Goal: Task Accomplishment & Management: Manage account settings

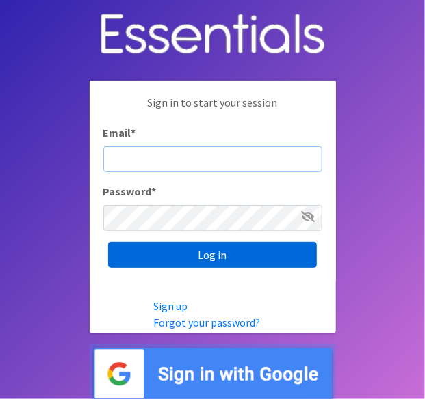
type input "lacey@familynetworknwa.com"
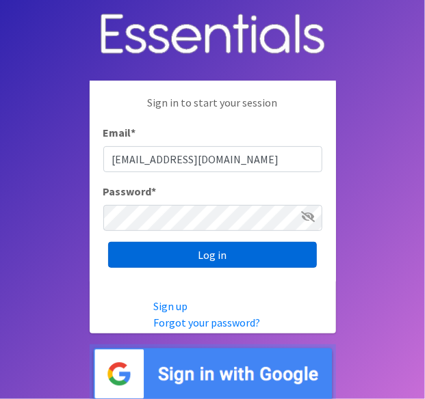
click at [160, 252] on input "Log in" at bounding box center [212, 255] width 208 height 26
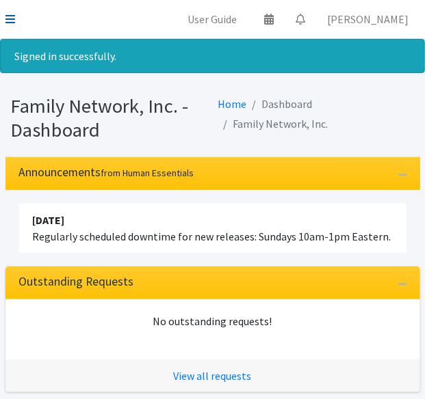
click at [8, 16] on icon at bounding box center [10, 19] width 10 height 11
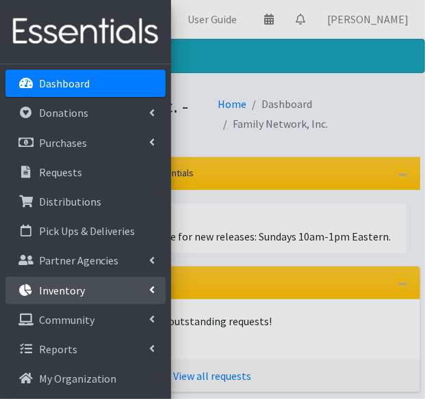
click at [53, 293] on p "Inventory" at bounding box center [62, 291] width 46 height 14
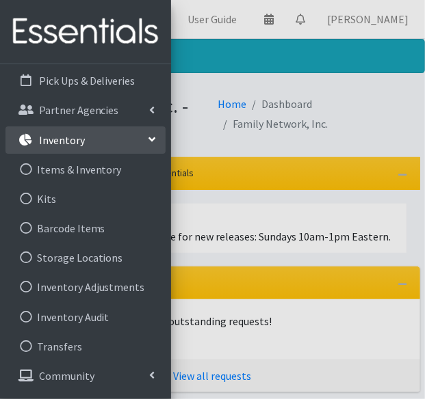
scroll to position [176, 0]
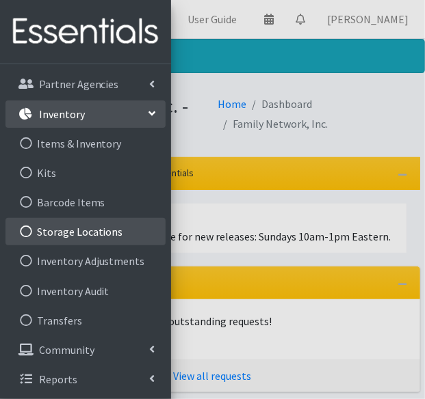
click at [68, 224] on link "Storage Locations" at bounding box center [85, 231] width 160 height 27
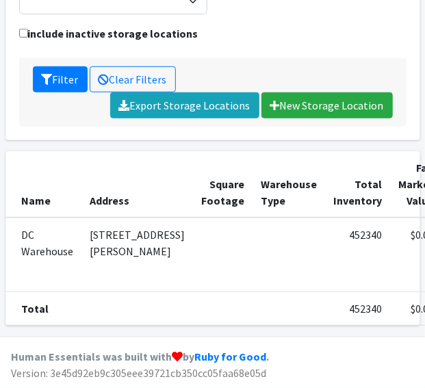
scroll to position [214, 37]
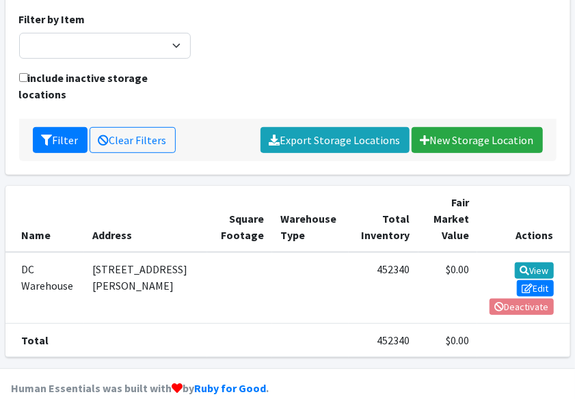
scroll to position [0, 0]
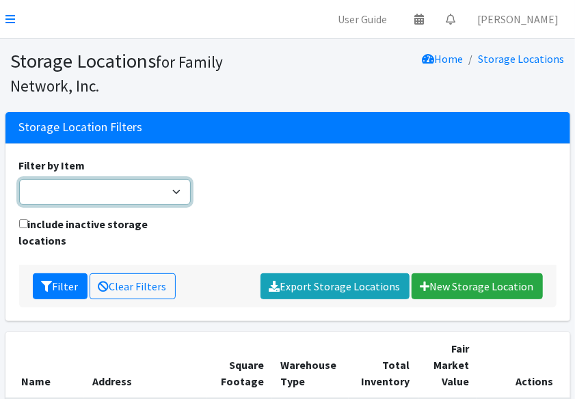
click at [107, 195] on select "Adult Briefs (Large/X-Large) Adult Briefs (Medium/Large) Adult Briefs (Small/Me…" at bounding box center [105, 192] width 172 height 26
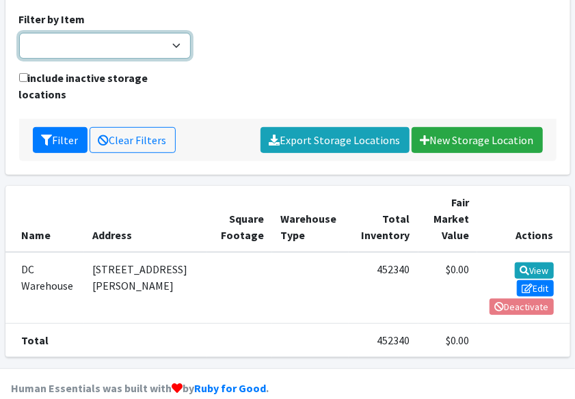
scroll to position [146, 0]
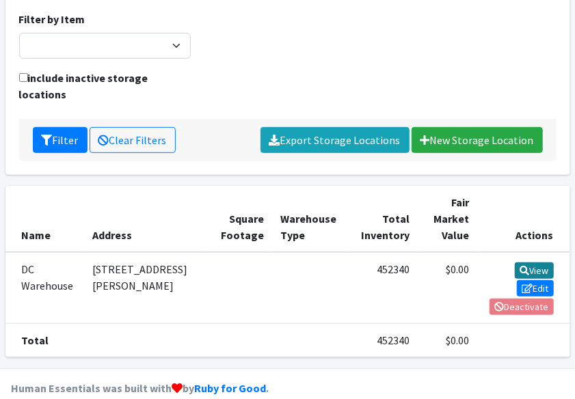
click at [424, 263] on link "View" at bounding box center [534, 271] width 39 height 16
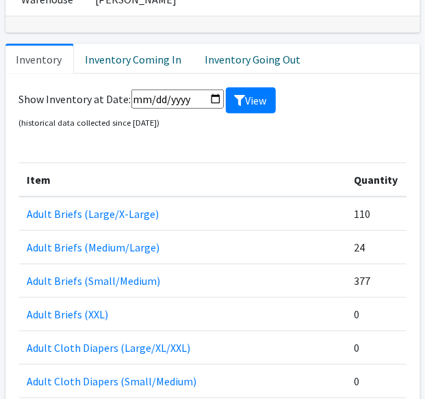
scroll to position [212, 0]
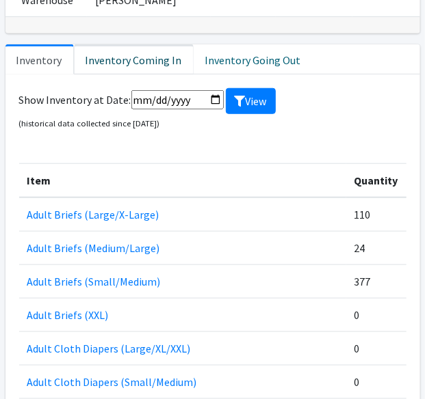
click at [146, 75] on link "Inventory Coming In" at bounding box center [134, 59] width 120 height 30
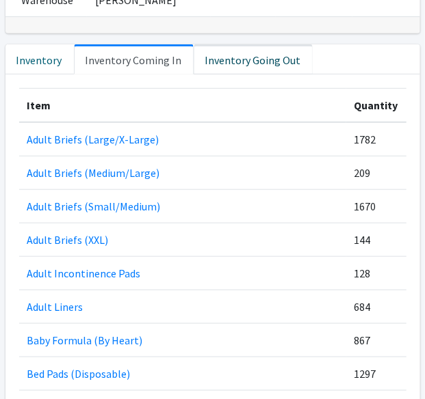
click at [204, 72] on link "Inventory Going Out" at bounding box center [252, 59] width 119 height 30
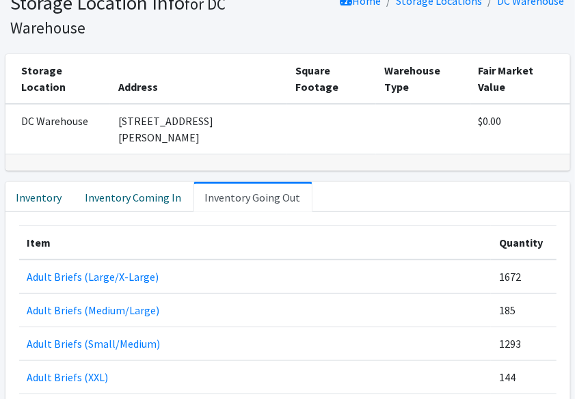
scroll to position [57, 0]
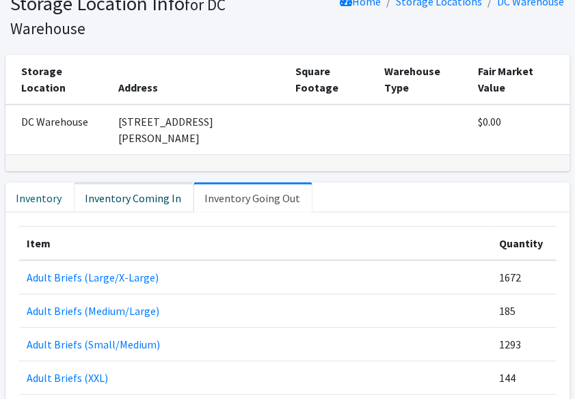
click at [109, 196] on link "Inventory Coming In" at bounding box center [134, 198] width 120 height 30
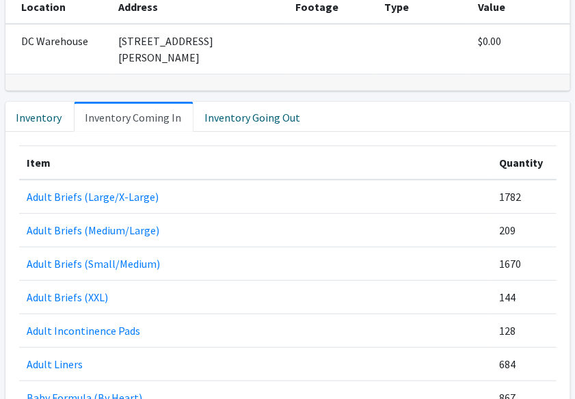
scroll to position [127, 0]
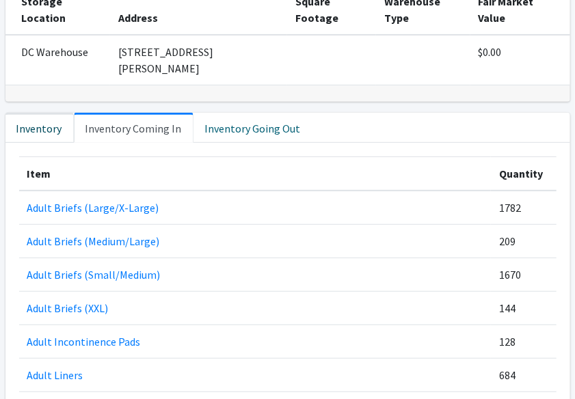
click at [44, 122] on link "Inventory" at bounding box center [39, 128] width 68 height 30
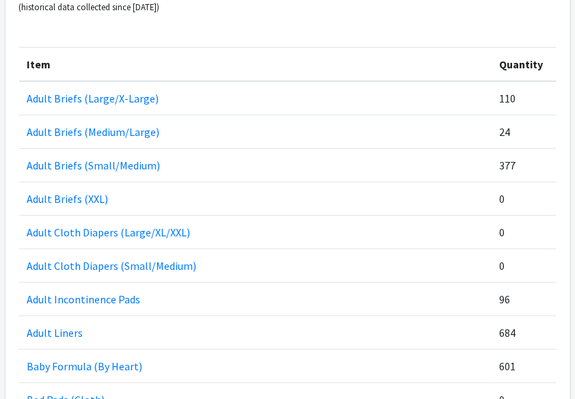
scroll to position [0, 0]
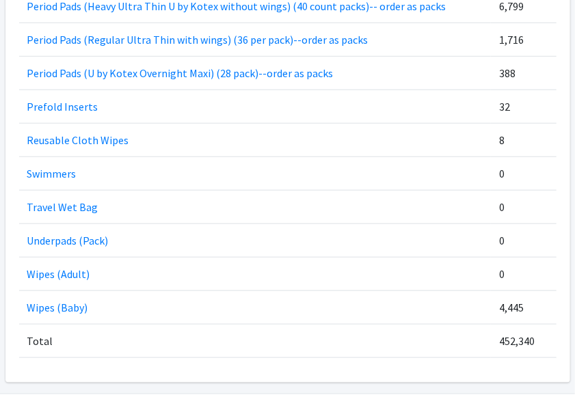
scroll to position [2075, 0]
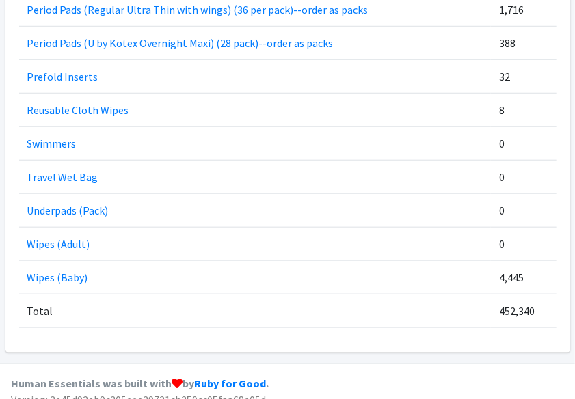
click at [265, 202] on td "Underpads (Pack)" at bounding box center [255, 210] width 472 height 33
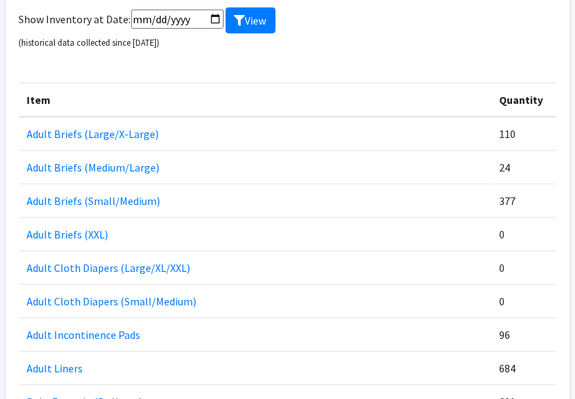
scroll to position [0, 0]
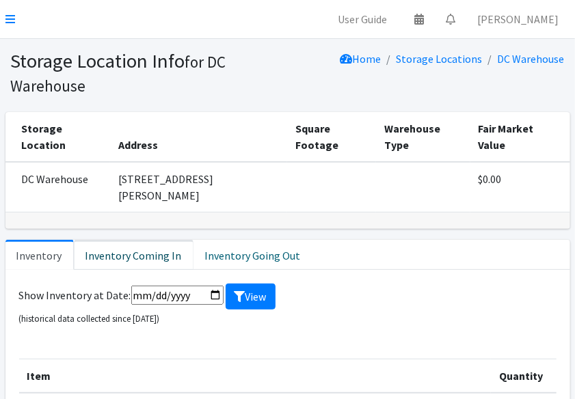
click at [165, 258] on link "Inventory Coming In" at bounding box center [134, 255] width 120 height 30
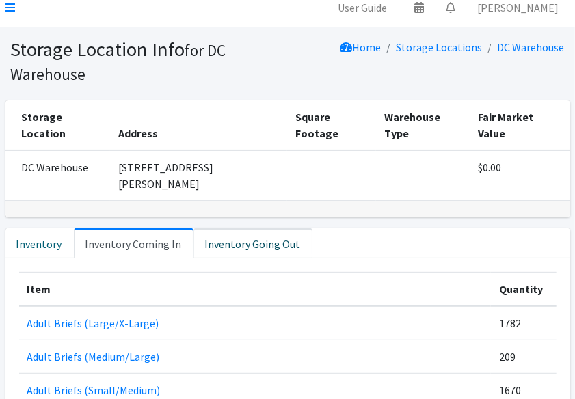
scroll to position [4, 0]
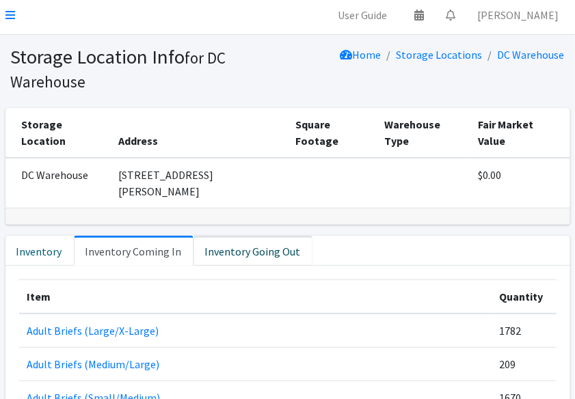
click at [260, 247] on link "Inventory Going Out" at bounding box center [252, 251] width 119 height 30
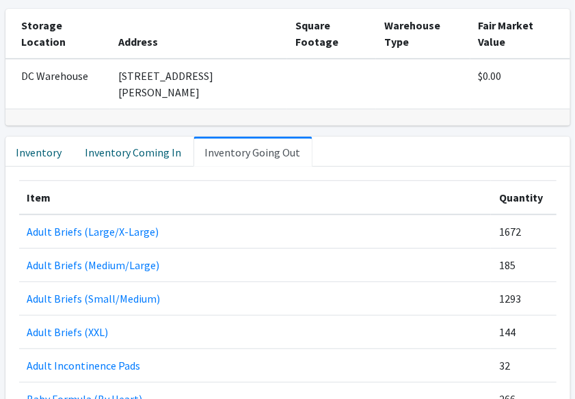
scroll to position [0, 0]
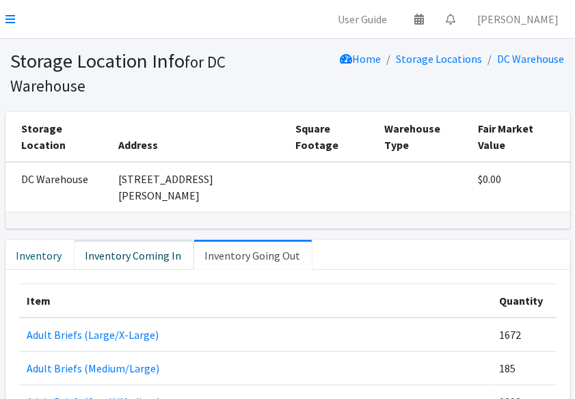
click at [164, 252] on link "Inventory Coming In" at bounding box center [134, 255] width 120 height 30
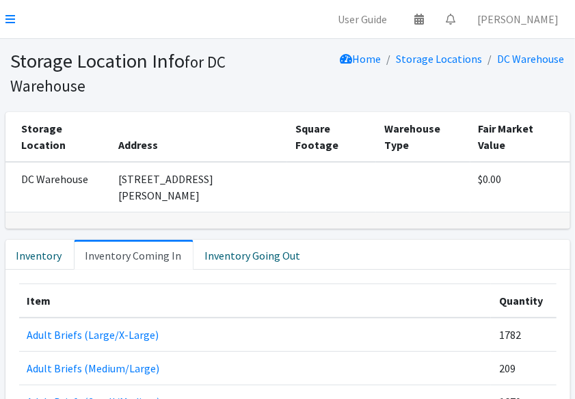
click at [183, 206] on td "1326 Crutcher Street, Springdale AR" at bounding box center [198, 187] width 177 height 51
click at [154, 226] on div at bounding box center [287, 221] width 565 height 16
click at [11, 22] on icon at bounding box center [10, 19] width 10 height 11
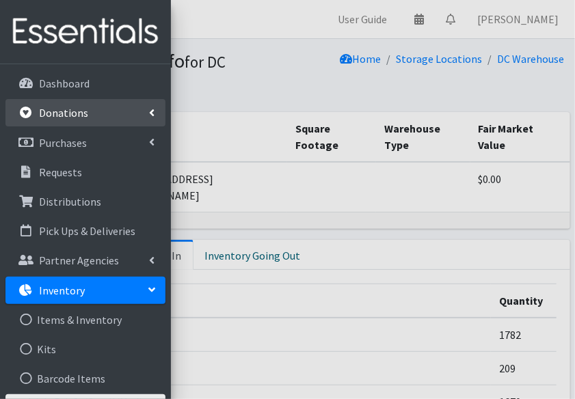
click at [53, 110] on p "Donations" at bounding box center [63, 113] width 49 height 14
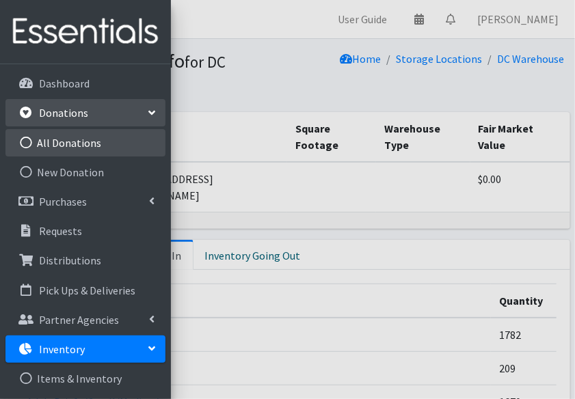
click at [68, 146] on link "All Donations" at bounding box center [85, 142] width 160 height 27
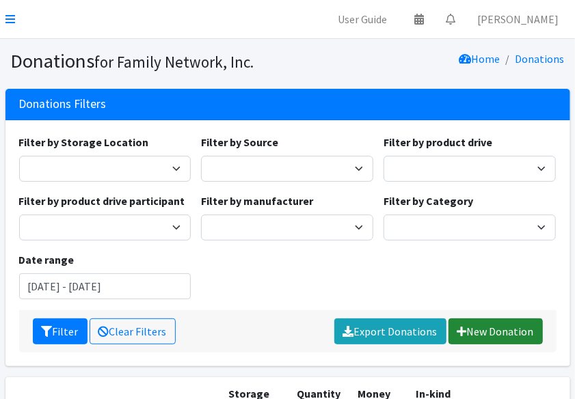
click at [474, 332] on link "New Donation" at bounding box center [495, 332] width 94 height 26
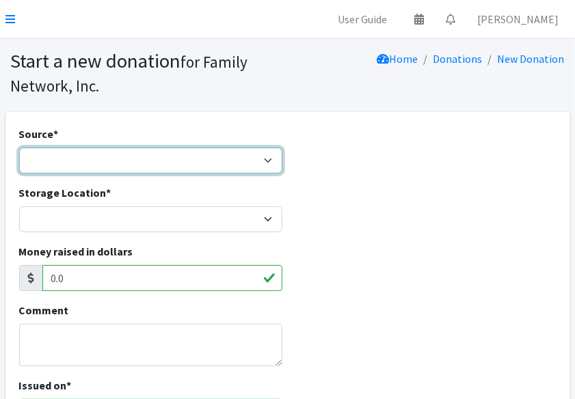
click at [118, 163] on select "Product Drive Manufacturer Donation Site Misc. Donation" at bounding box center [151, 161] width 264 height 26
select select "Product Drive"
click at [19, 148] on select "Product Drive Manufacturer Donation Site Misc. Donation" at bounding box center [151, 161] width 264 height 26
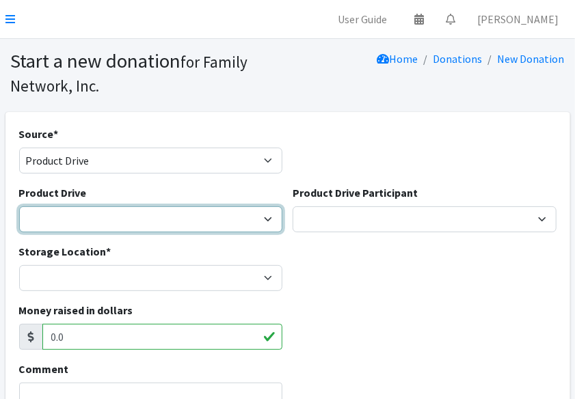
click at [96, 215] on select "[US_STATE] Children's Northwest Diaper Drive [US_STATE] Music Works and Bank of…" at bounding box center [151, 219] width 264 height 26
select select "3528"
click at [19, 206] on select "[US_STATE] Children's Northwest Diaper Drive [US_STATE] Music Works and Bank of…" at bounding box center [151, 219] width 264 height 26
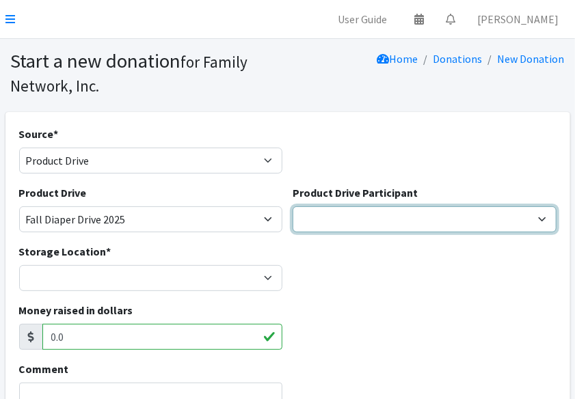
click at [354, 224] on select "Harvest Group Walmart Misc God's Pantry [PERSON_NAME] Church Traverse Legacy BL…" at bounding box center [425, 219] width 264 height 26
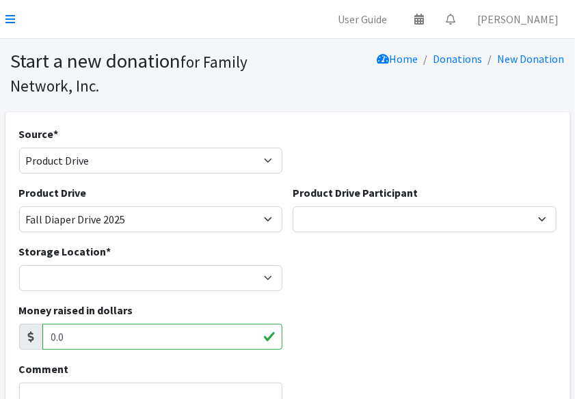
click at [322, 269] on div "Storage Location * DC Warehouse" at bounding box center [288, 272] width 548 height 59
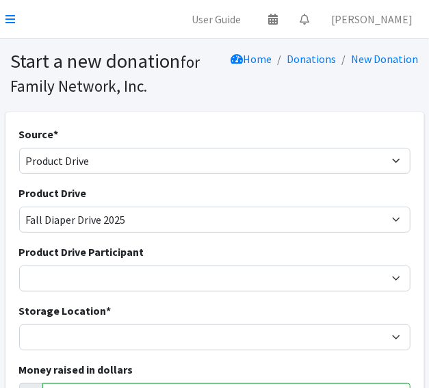
click at [16, 19] on nav "User Guide 0 Pick-ups remaining this week View Calendar 0 Requests 0 Partner Ag…" at bounding box center [214, 19] width 429 height 39
click at [8, 21] on icon at bounding box center [10, 19] width 10 height 11
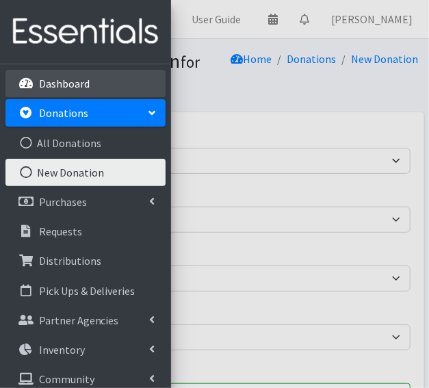
click at [70, 83] on p "Dashboard" at bounding box center [64, 84] width 51 height 14
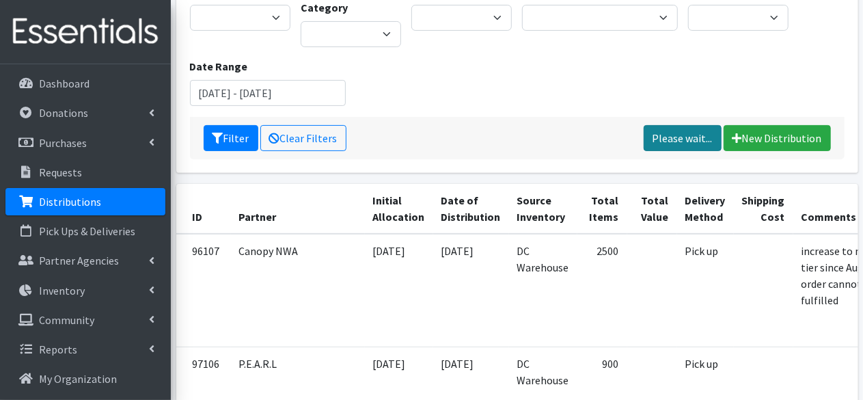
scroll to position [150, 0]
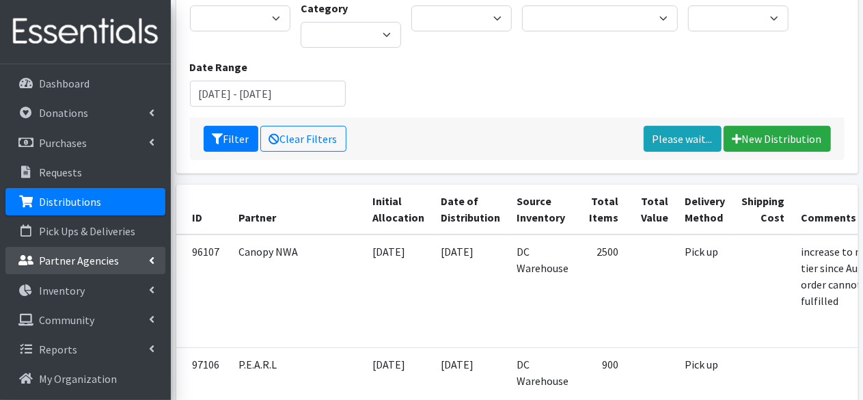
click at [64, 271] on link "Partner Agencies" at bounding box center [85, 260] width 160 height 27
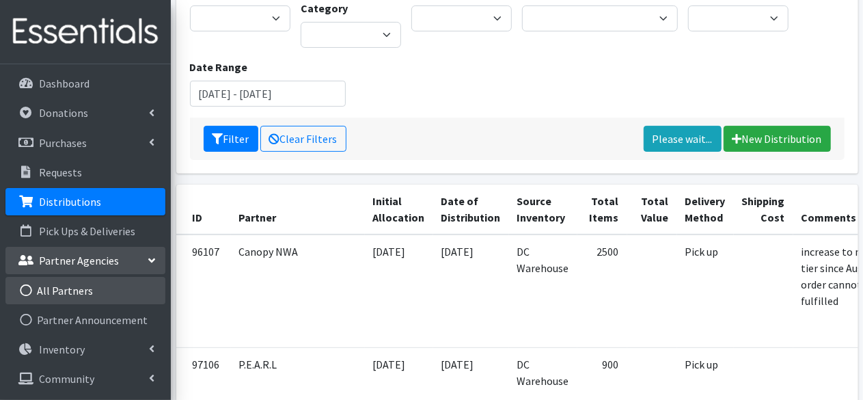
click at [59, 282] on link "All Partners" at bounding box center [85, 290] width 160 height 27
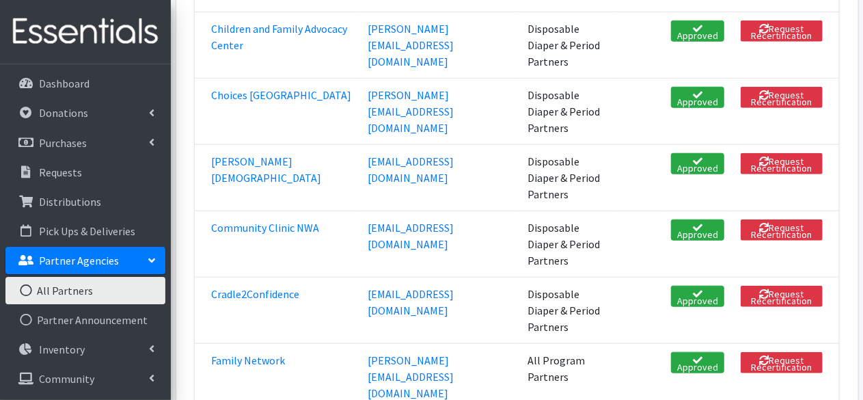
scroll to position [558, 0]
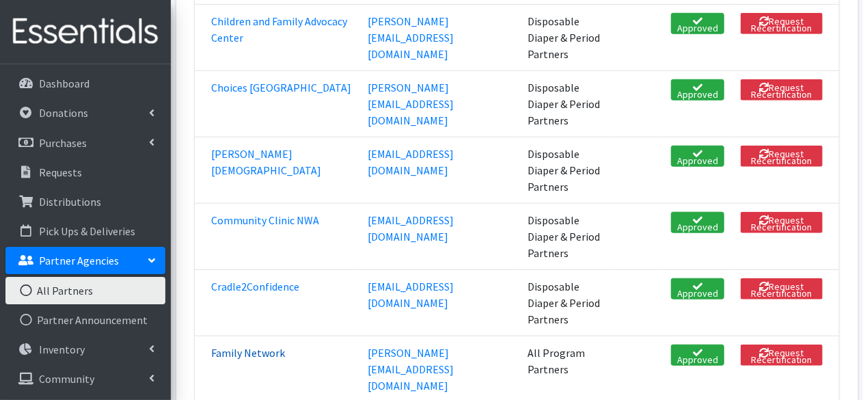
click at [242, 346] on link "Family Network" at bounding box center [248, 353] width 74 height 14
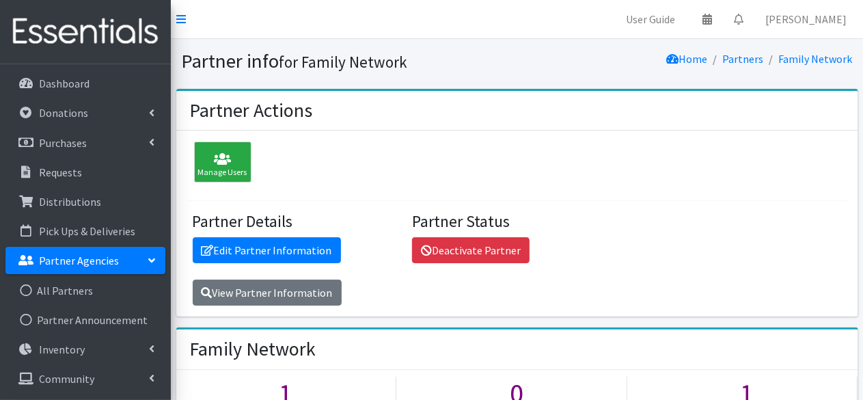
scroll to position [100, 0]
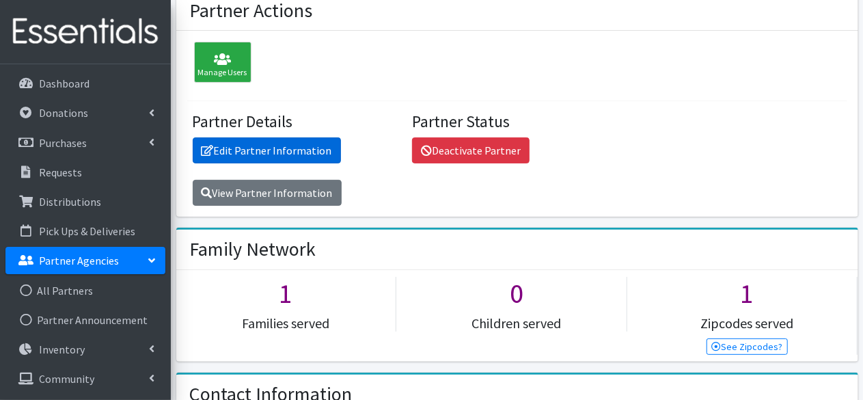
click at [308, 155] on link "Edit Partner Information" at bounding box center [267, 150] width 148 height 26
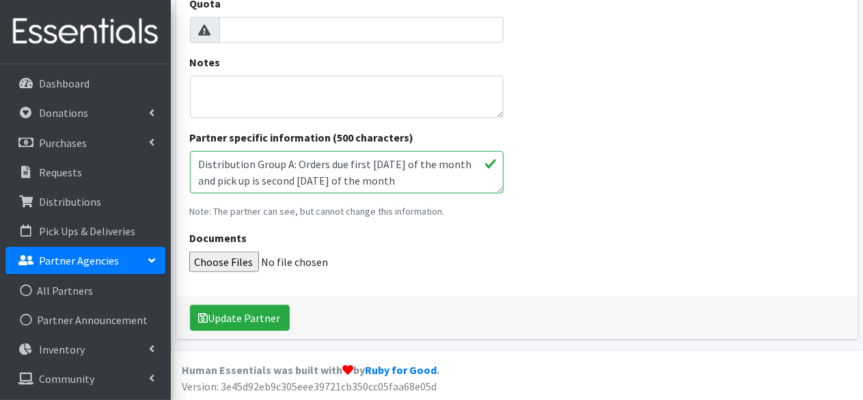
scroll to position [528, 0]
click at [429, 173] on textarea "Distribution Group A: Orders due first Tuesday of the month and pick up is seco…" at bounding box center [347, 172] width 314 height 42
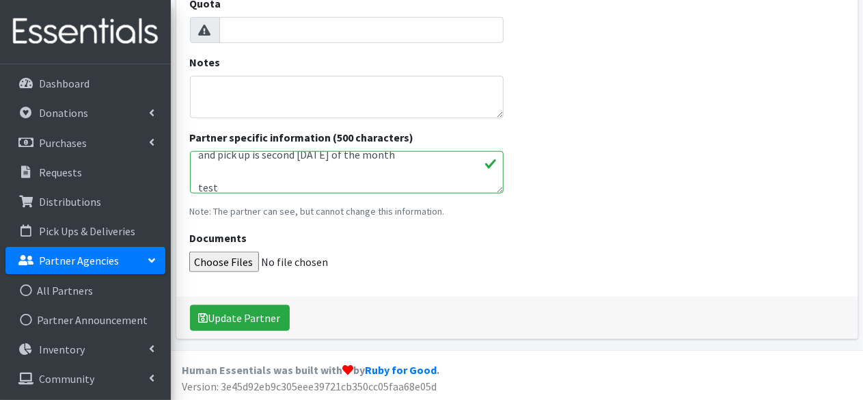
scroll to position [26, 0]
type textarea "Distribution Group A: Orders due first Tuesday of the month and pick up is seco…"
click at [275, 308] on button "Update Partner" at bounding box center [240, 318] width 100 height 26
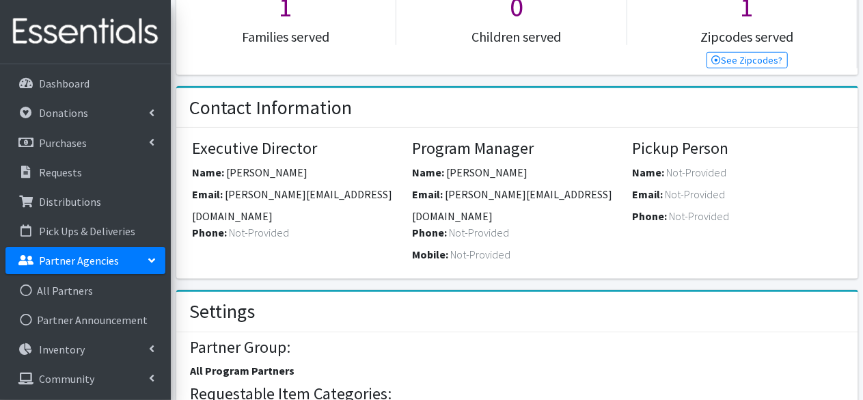
scroll to position [70, 0]
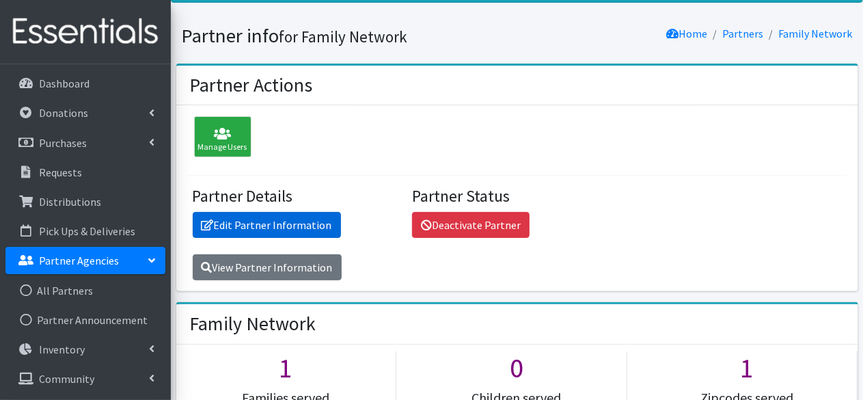
click at [260, 217] on link "Edit Partner Information" at bounding box center [267, 225] width 148 height 26
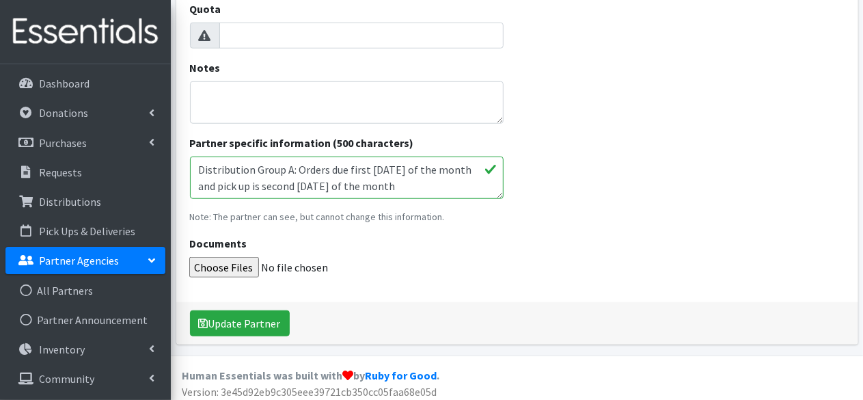
scroll to position [523, 0]
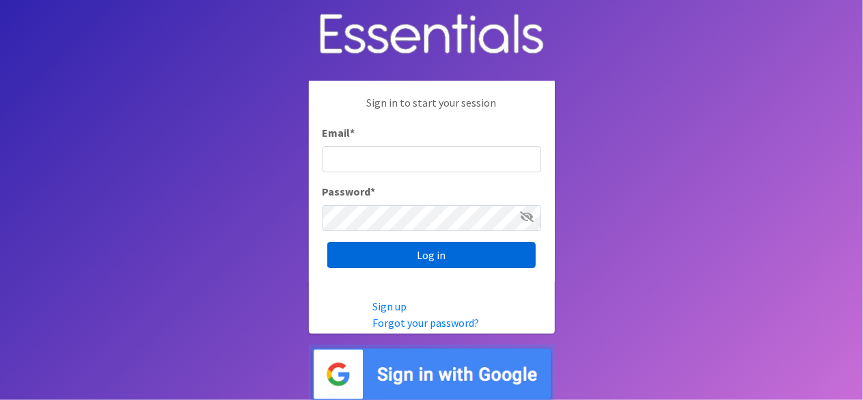
type input "lacey@familynetworknwa.com"
click at [353, 254] on input "Log in" at bounding box center [431, 255] width 208 height 26
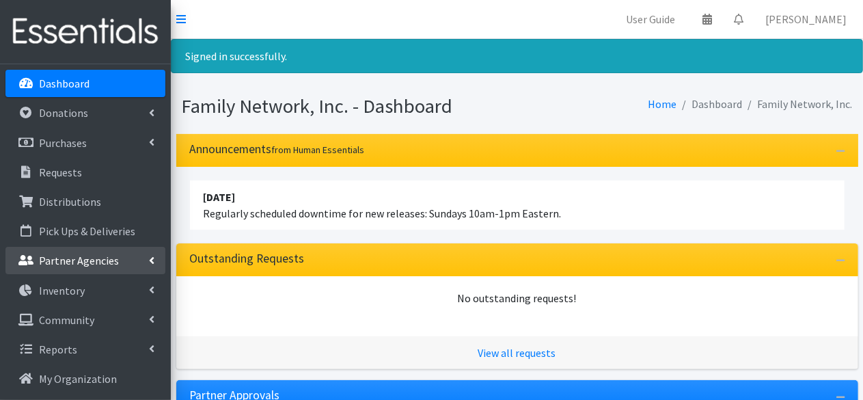
click at [61, 254] on p "Partner Agencies" at bounding box center [79, 261] width 80 height 14
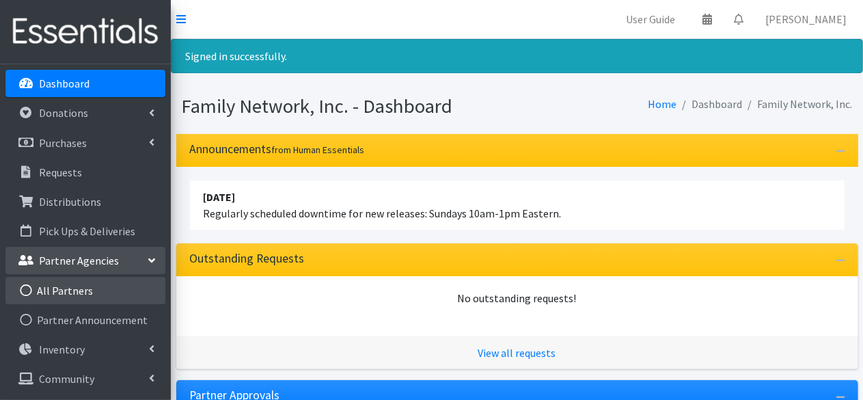
click at [53, 296] on link "All Partners" at bounding box center [85, 290] width 160 height 27
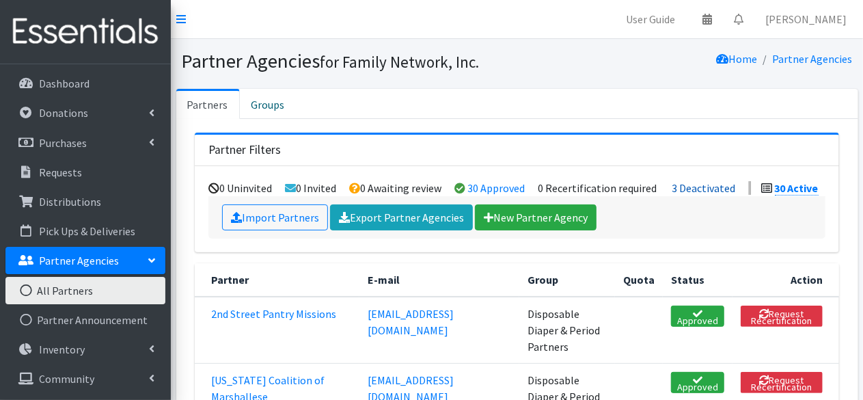
click at [723, 187] on link "3 Deactivated" at bounding box center [705, 188] width 64 height 14
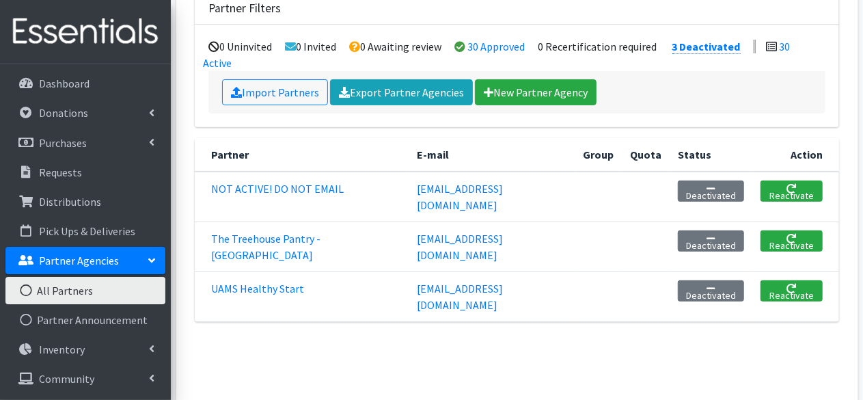
scroll to position [137, 0]
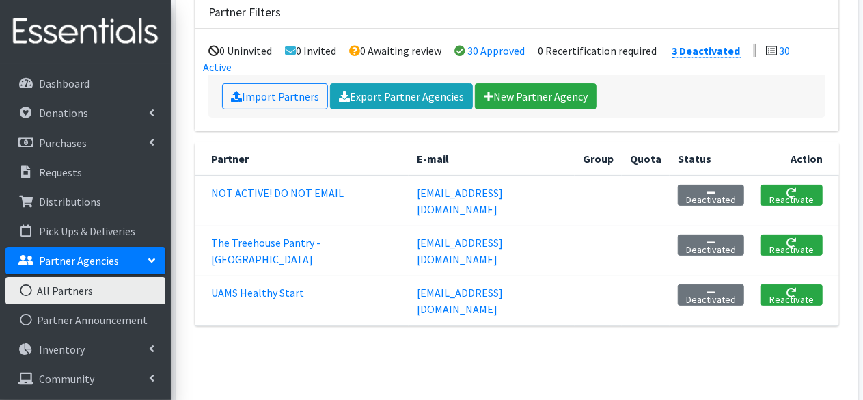
click at [602, 50] on li "0 Recertification required" at bounding box center [598, 51] width 119 height 14
click at [781, 51] on link "30 Active" at bounding box center [497, 59] width 587 height 30
